Goal: Transaction & Acquisition: Purchase product/service

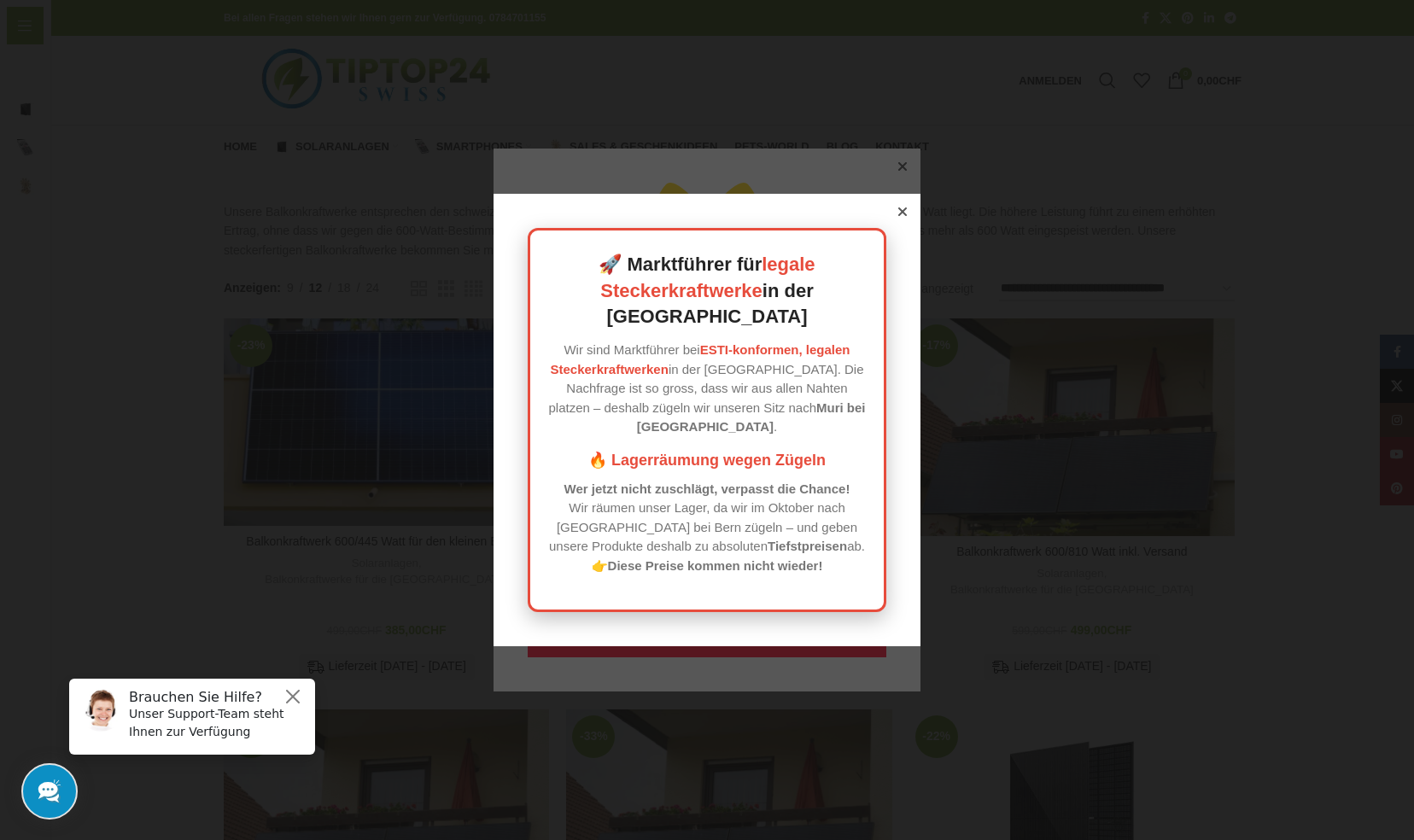
click at [898, 216] on icon at bounding box center [902, 212] width 9 height 9
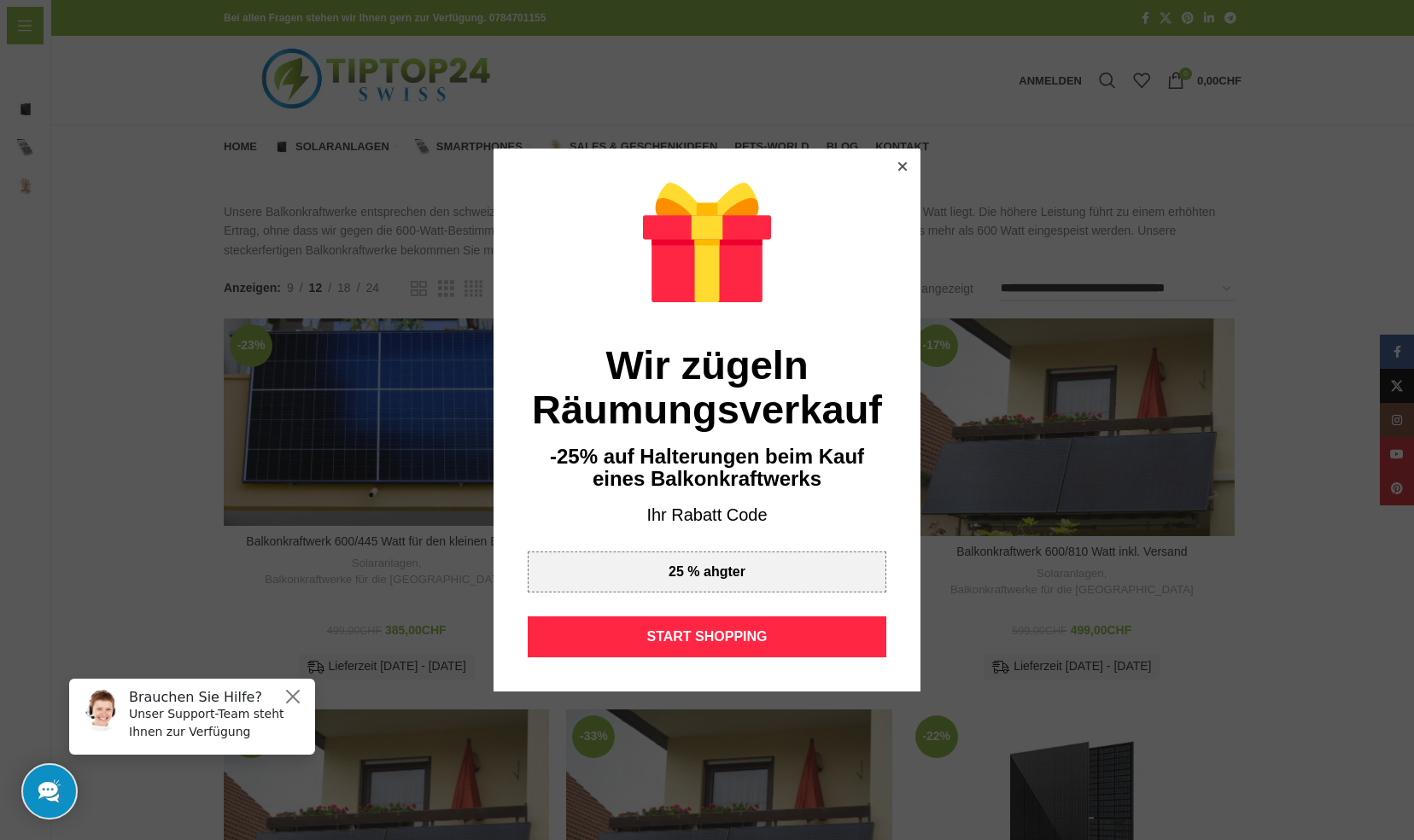
click at [898, 162] on icon at bounding box center [902, 167] width 9 height 9
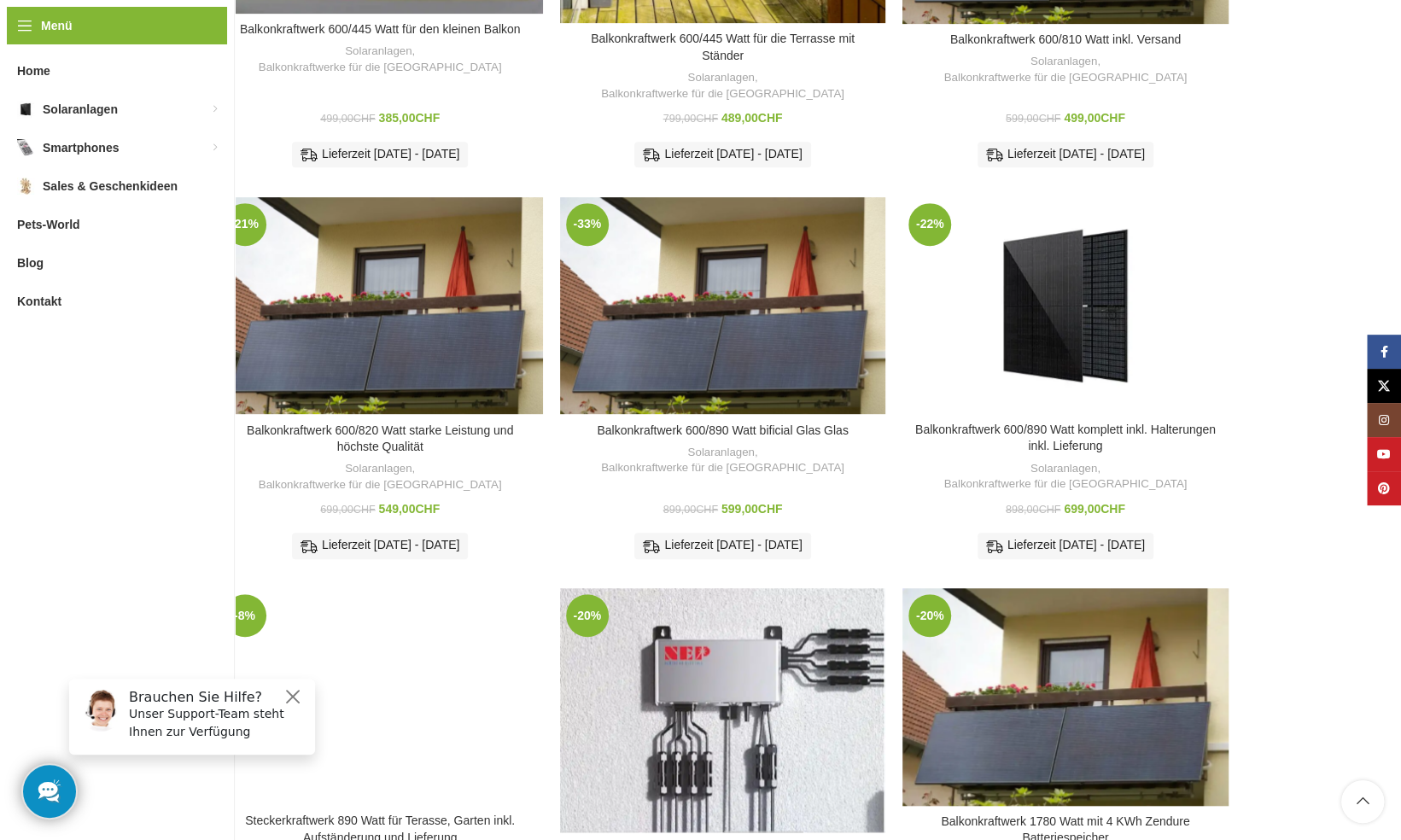
scroll to position [1024, 0]
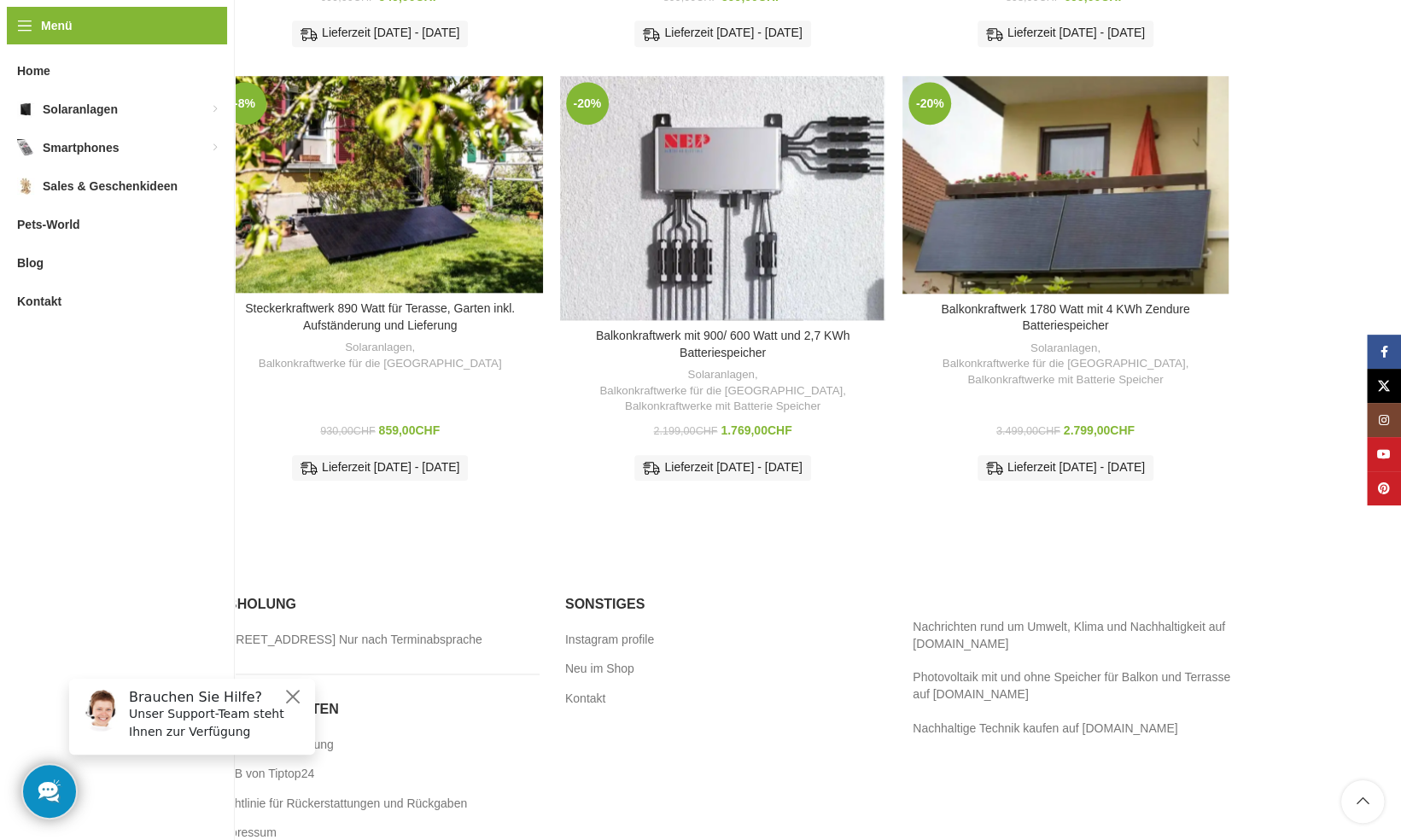
click at [722, 236] on div "Balkonkraftwerk mit 900/ 600 Watt und 2,7 KWh Batteriespeicher" at bounding box center [763, 198] width 81 height 244
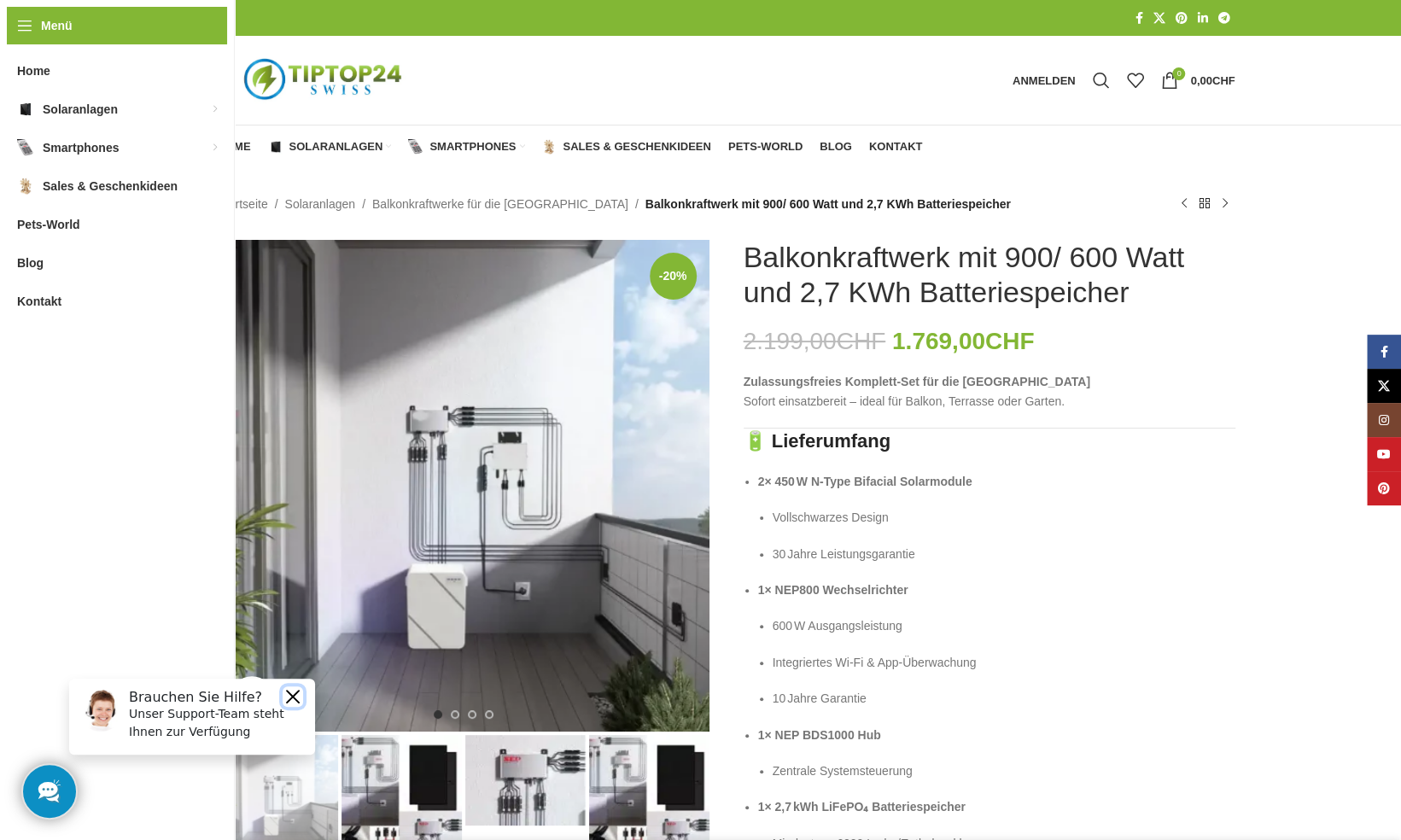
click at [294, 697] on button "Close" at bounding box center [292, 696] width 20 height 20
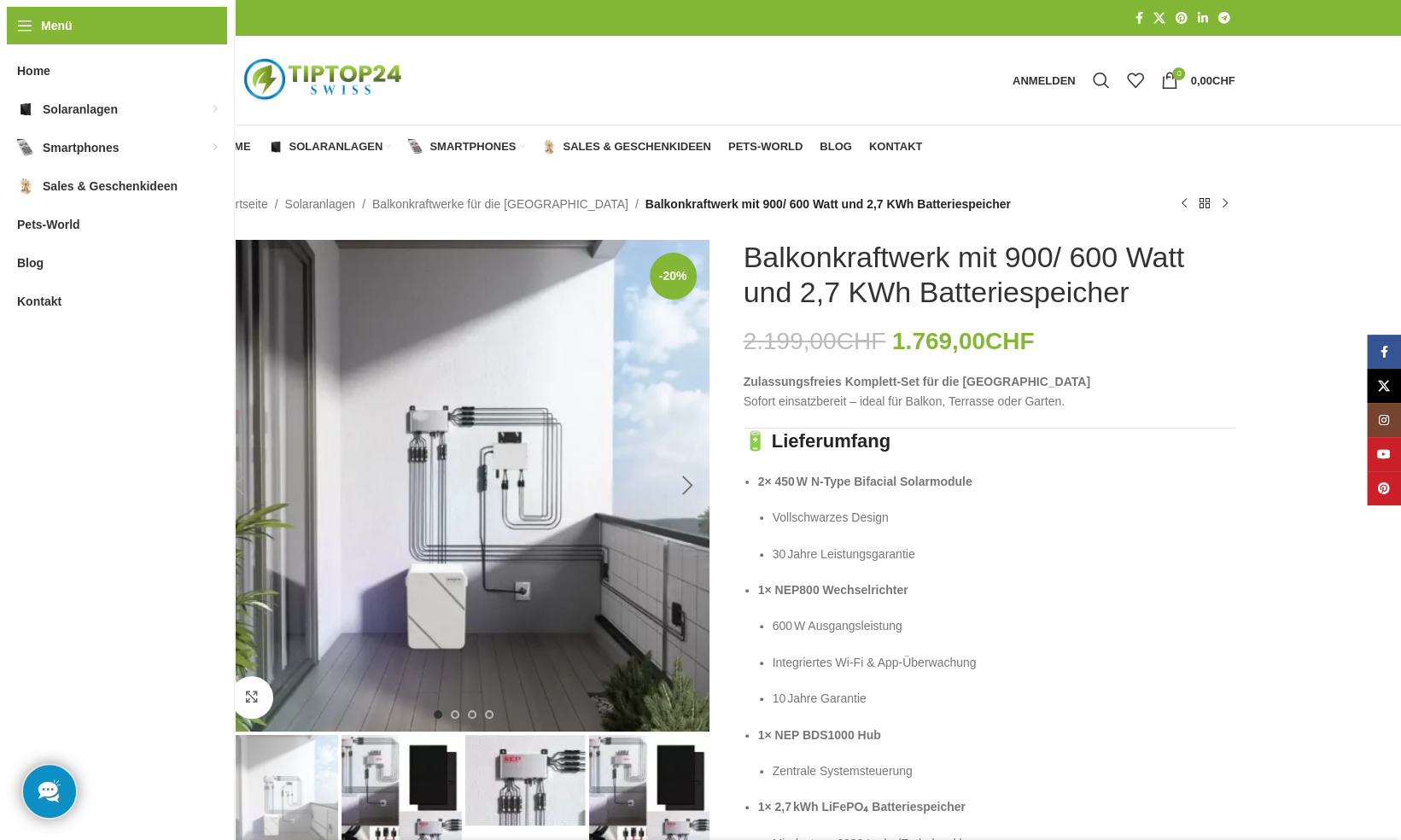
click at [687, 478] on div "Next slide" at bounding box center [688, 485] width 43 height 43
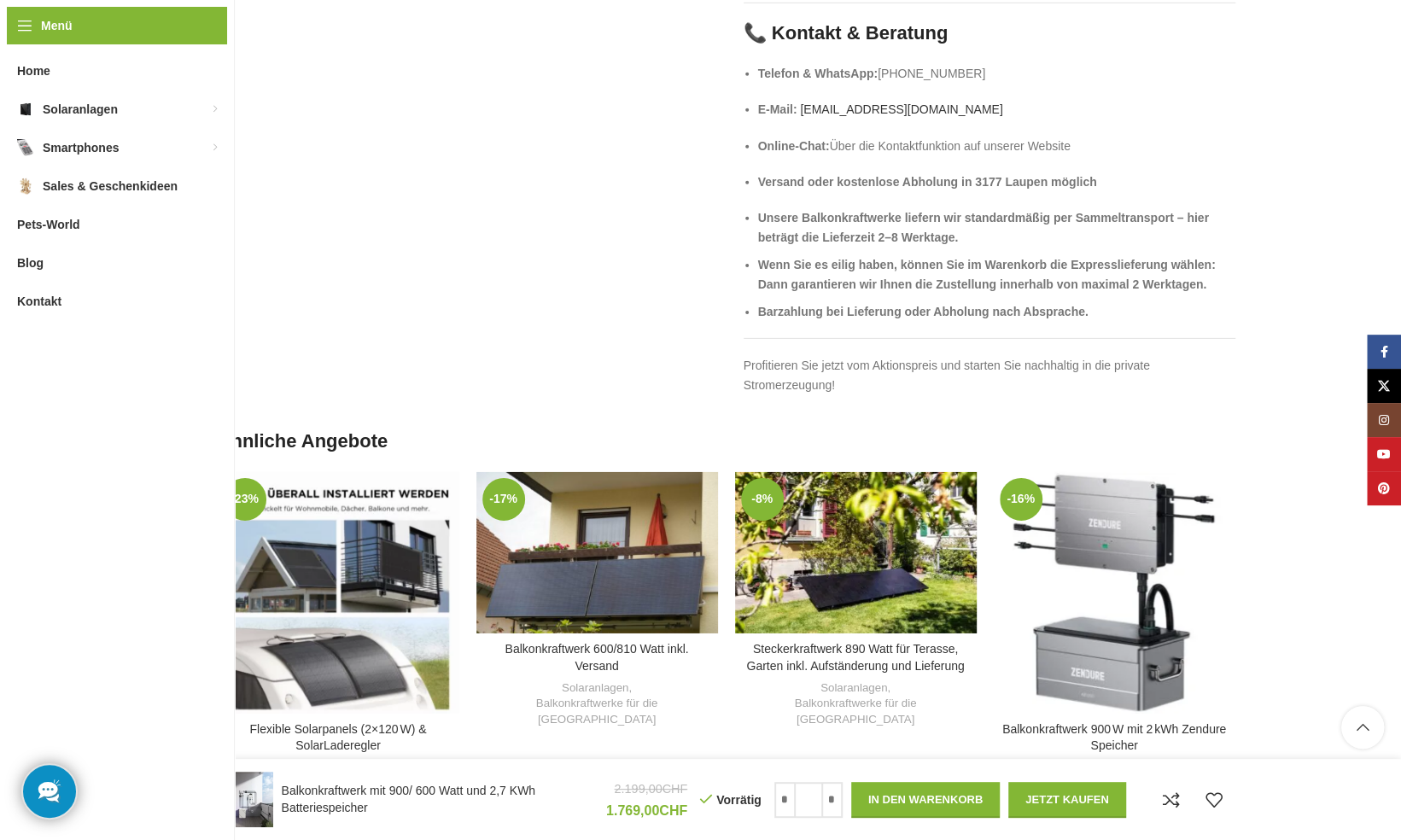
scroll to position [3945, 0]
